Goal: Check status: Check status

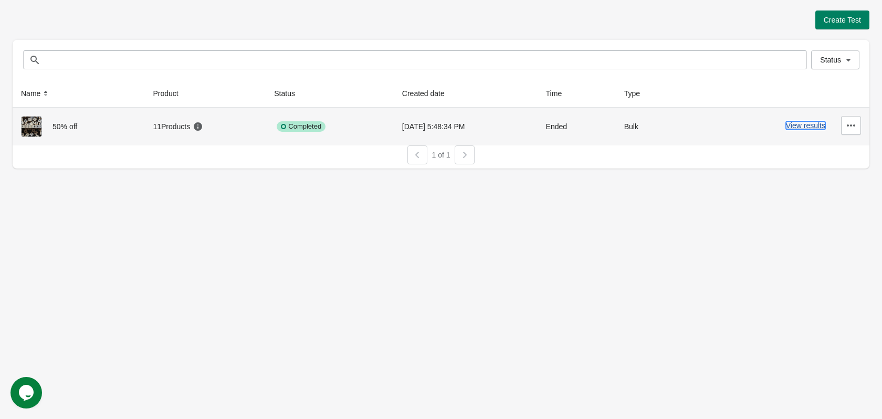
click at [807, 126] on button "View results" at bounding box center [805, 125] width 39 height 8
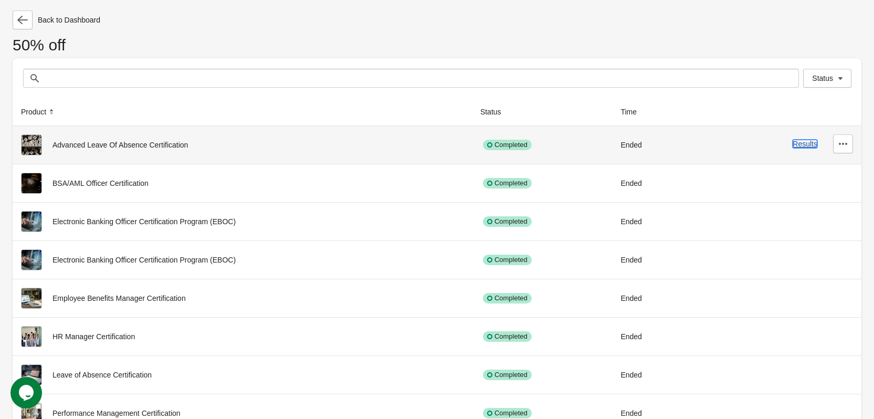
click at [804, 148] on button "Results" at bounding box center [805, 144] width 25 height 8
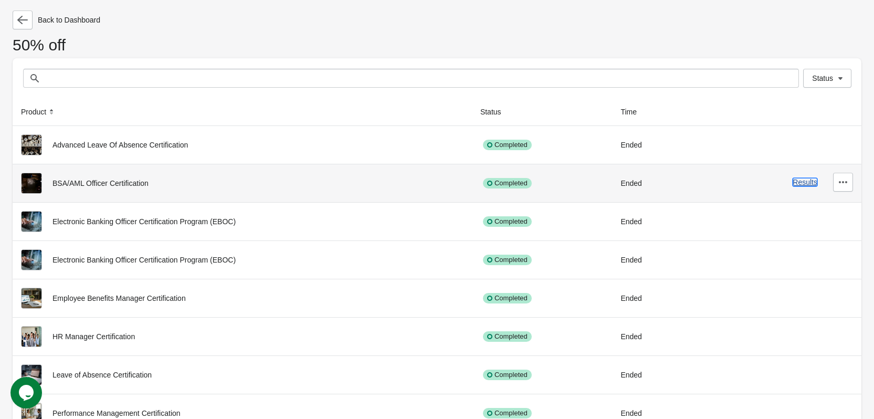
click at [804, 178] on button "Results" at bounding box center [805, 182] width 25 height 8
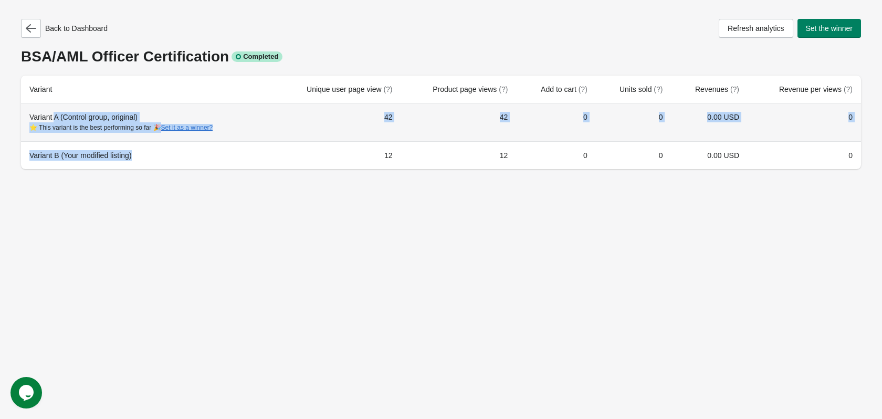
drag, startPoint x: 144, startPoint y: 149, endPoint x: 54, endPoint y: 119, distance: 95.6
click at [54, 119] on tbody "Variant A (Control group, original) ⭐ This variant is the best performing so fa…" at bounding box center [441, 136] width 840 height 66
click at [635, 138] on td "0" at bounding box center [634, 122] width 76 height 38
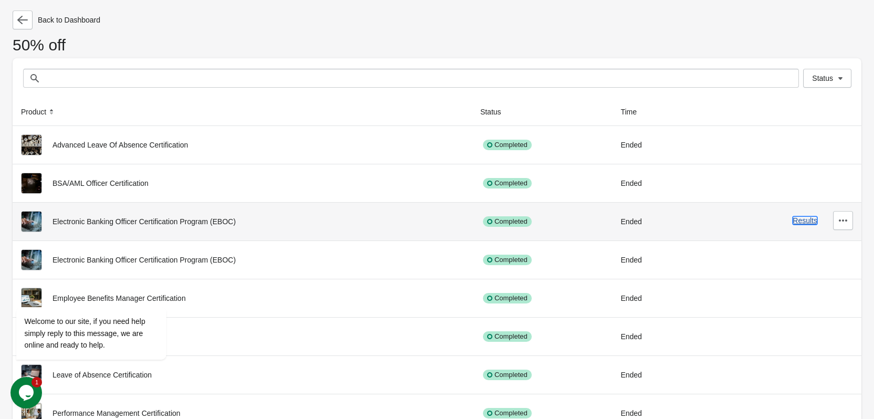
click at [803, 223] on button "Results" at bounding box center [805, 220] width 25 height 8
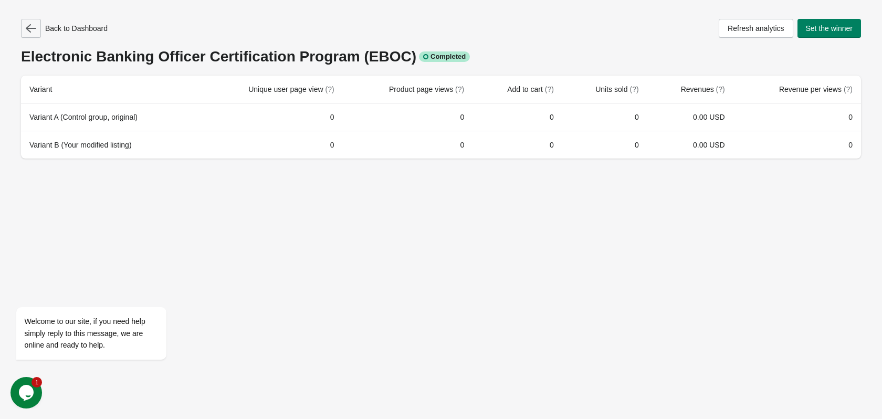
click at [29, 30] on icon "button" at bounding box center [31, 28] width 11 height 11
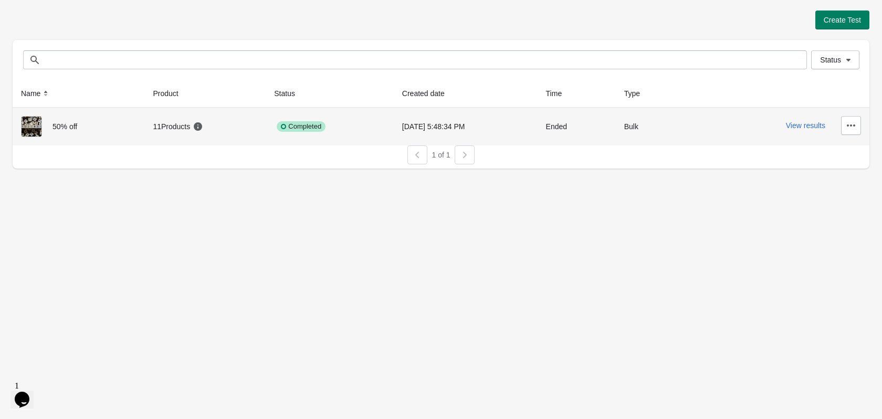
click at [43, 128] on div at bounding box center [37, 126] width 32 height 21
